Goal: Transaction & Acquisition: Book appointment/travel/reservation

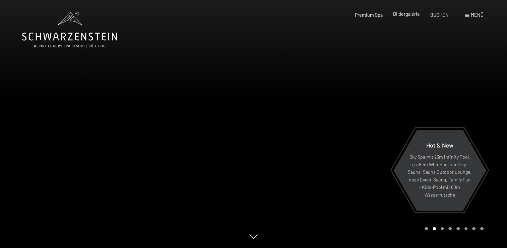
click at [404, 14] on span "Bildergalerie" at bounding box center [406, 14] width 27 height 6
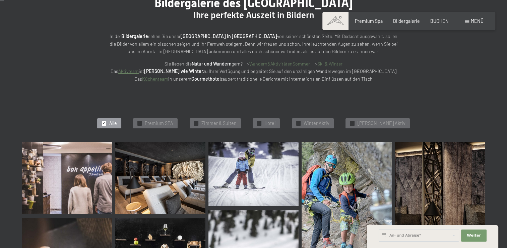
scroll to position [59, 0]
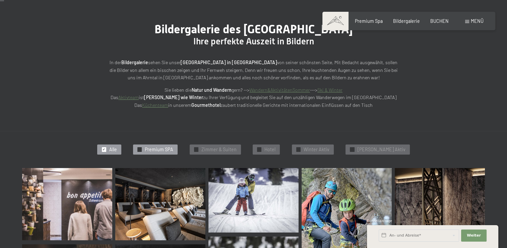
click at [142, 148] on div at bounding box center [140, 149] width 4 height 4
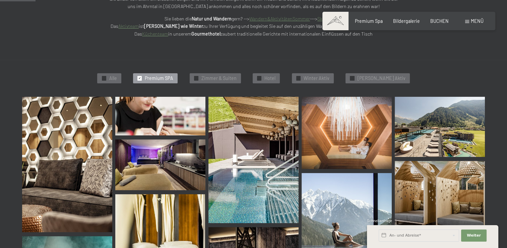
scroll to position [0, 0]
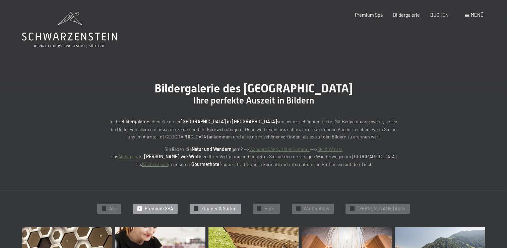
click at [207, 210] on div "✓ Zimmer & Suiten" at bounding box center [215, 208] width 51 height 10
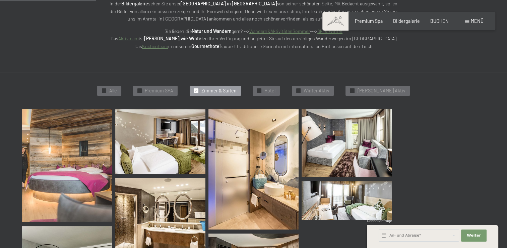
scroll to position [143, 0]
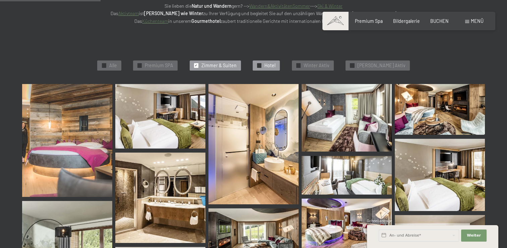
click at [261, 65] on span "✓" at bounding box center [259, 65] width 3 height 4
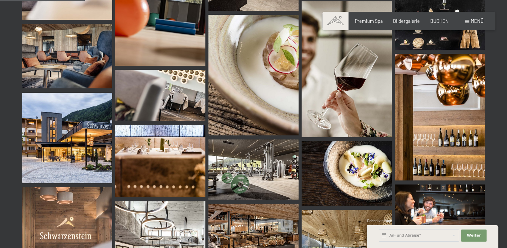
scroll to position [0, 0]
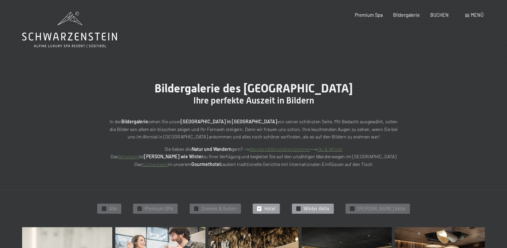
click at [300, 207] on span "✓" at bounding box center [298, 208] width 3 height 4
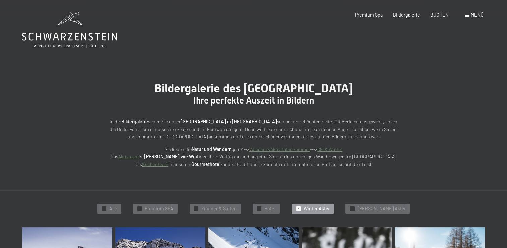
click at [466, 17] on span at bounding box center [468, 15] width 4 height 3
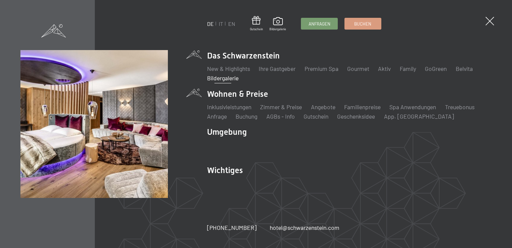
click at [253, 96] on li "Wohnen & Preise Inklusivleistungen Zimmer & Preise Liste Angebote Liste Familie…" at bounding box center [349, 104] width 285 height 32
click at [264, 107] on link "Zimmer & Preise" at bounding box center [281, 106] width 42 height 7
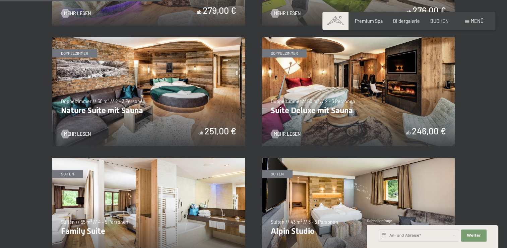
scroll to position [606, 0]
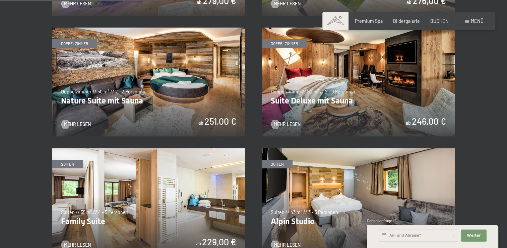
click at [401, 77] on img at bounding box center [358, 82] width 193 height 109
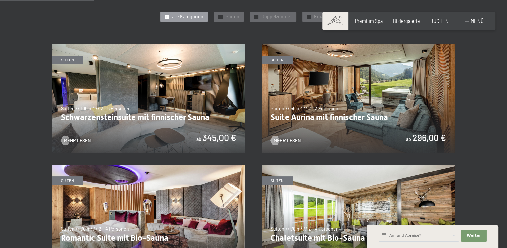
scroll to position [346, 0]
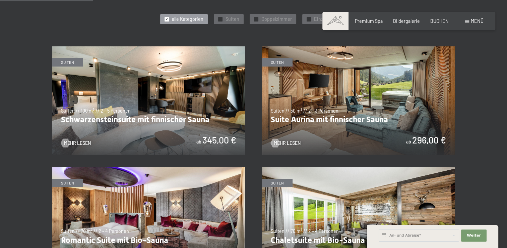
click at [356, 107] on img at bounding box center [358, 100] width 193 height 109
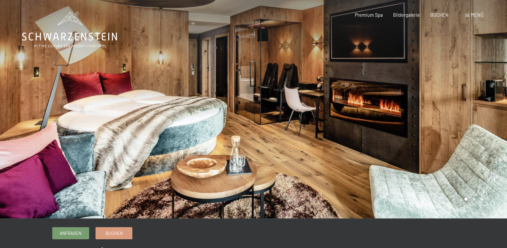
click at [463, 133] on div at bounding box center [381, 109] width 254 height 218
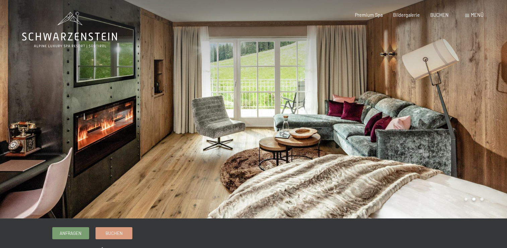
click at [463, 133] on div at bounding box center [381, 109] width 254 height 218
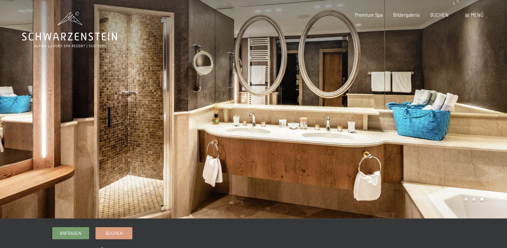
click at [72, 160] on div at bounding box center [127, 109] width 254 height 218
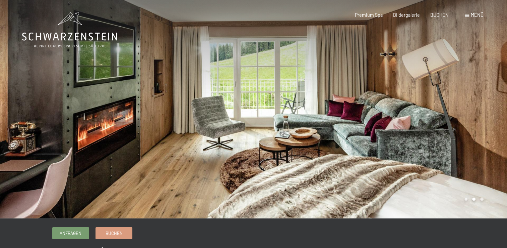
click at [72, 160] on div at bounding box center [127, 109] width 254 height 218
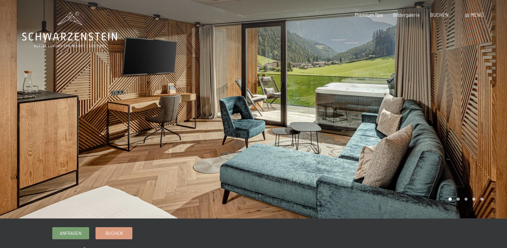
click at [423, 140] on div at bounding box center [381, 109] width 254 height 218
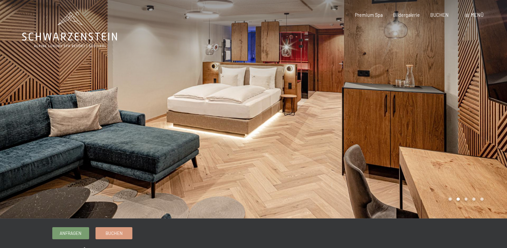
click at [423, 140] on div at bounding box center [381, 109] width 254 height 218
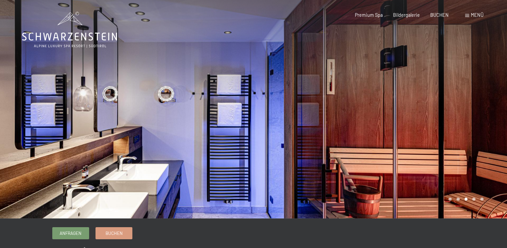
click at [423, 140] on div at bounding box center [381, 109] width 254 height 218
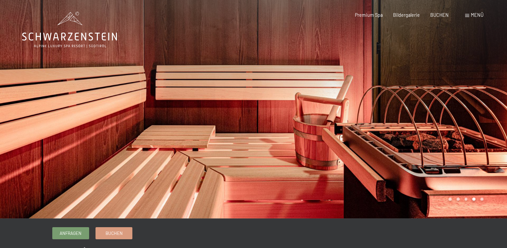
click at [423, 140] on div at bounding box center [381, 109] width 254 height 218
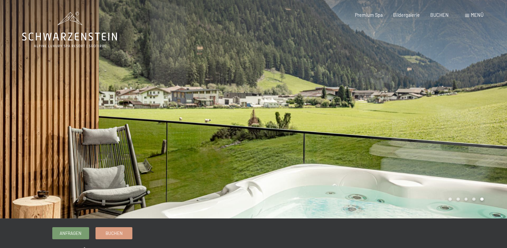
click at [423, 140] on div at bounding box center [381, 109] width 254 height 218
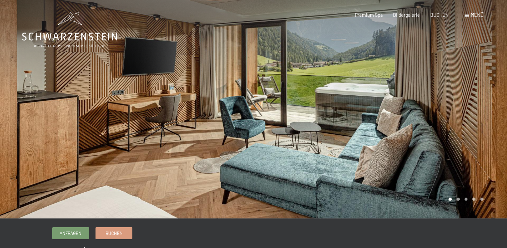
click at [97, 153] on div at bounding box center [127, 109] width 254 height 218
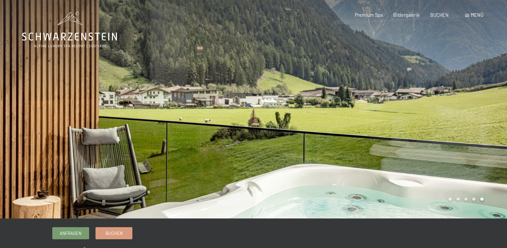
scroll to position [5, 0]
